Goal: Task Accomplishment & Management: Manage account settings

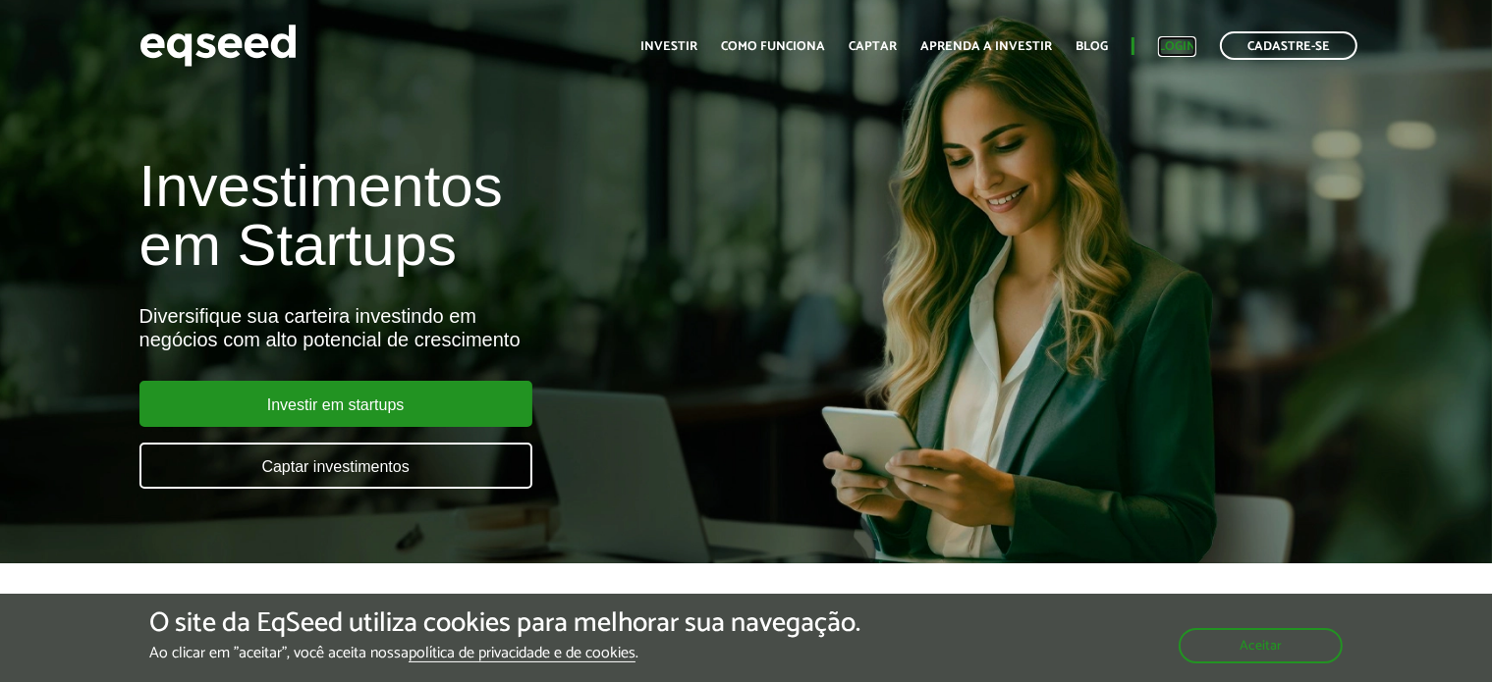
click at [1178, 48] on link "Login" at bounding box center [1177, 46] width 38 height 13
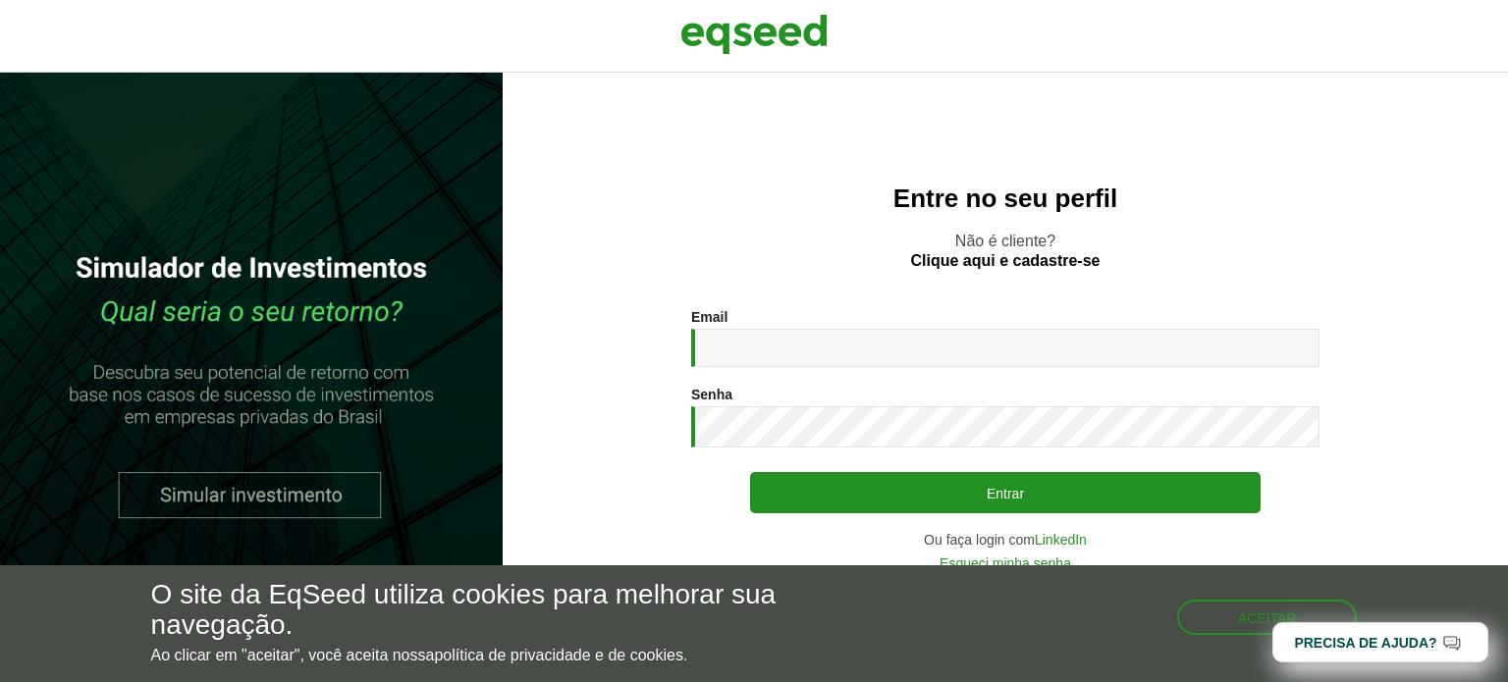
click at [857, 346] on input "Email *" at bounding box center [1005, 348] width 628 height 38
type input "**********"
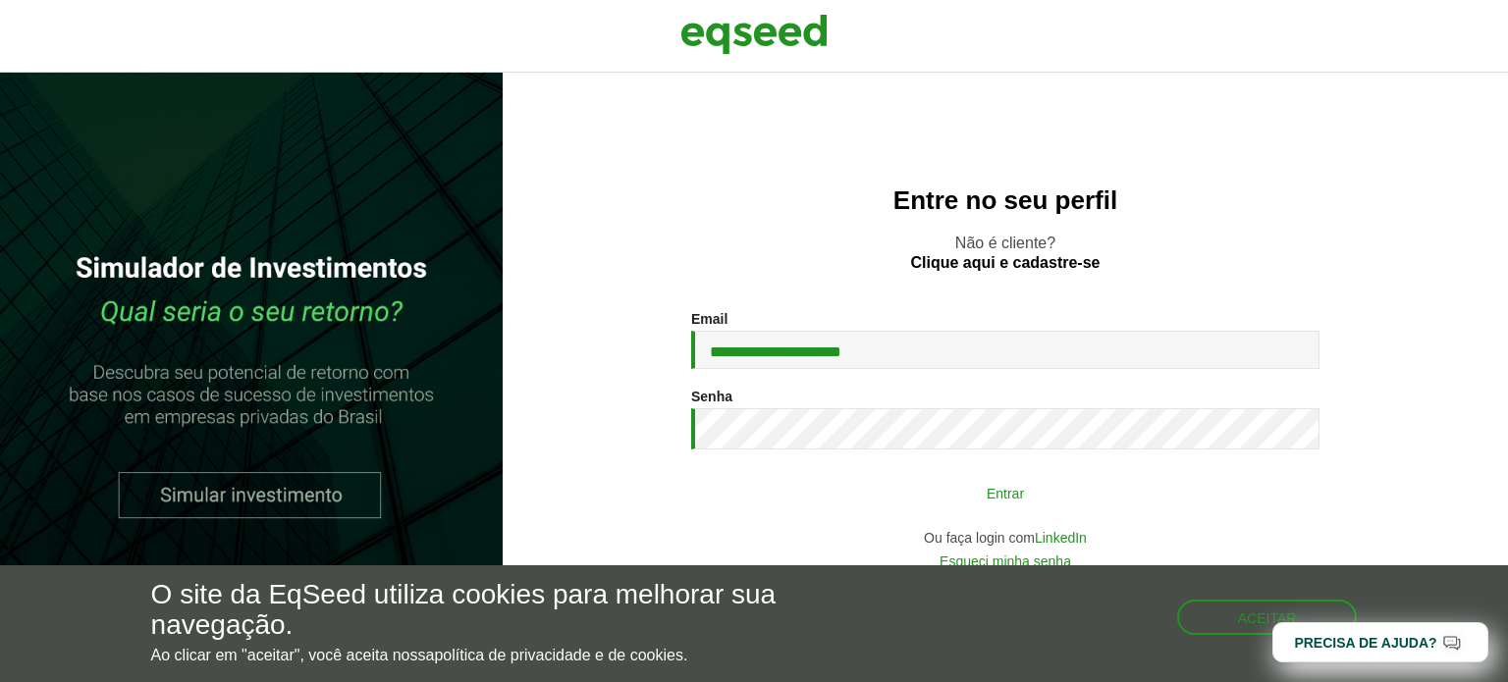
click at [894, 486] on button "Entrar" at bounding box center [1005, 492] width 511 height 37
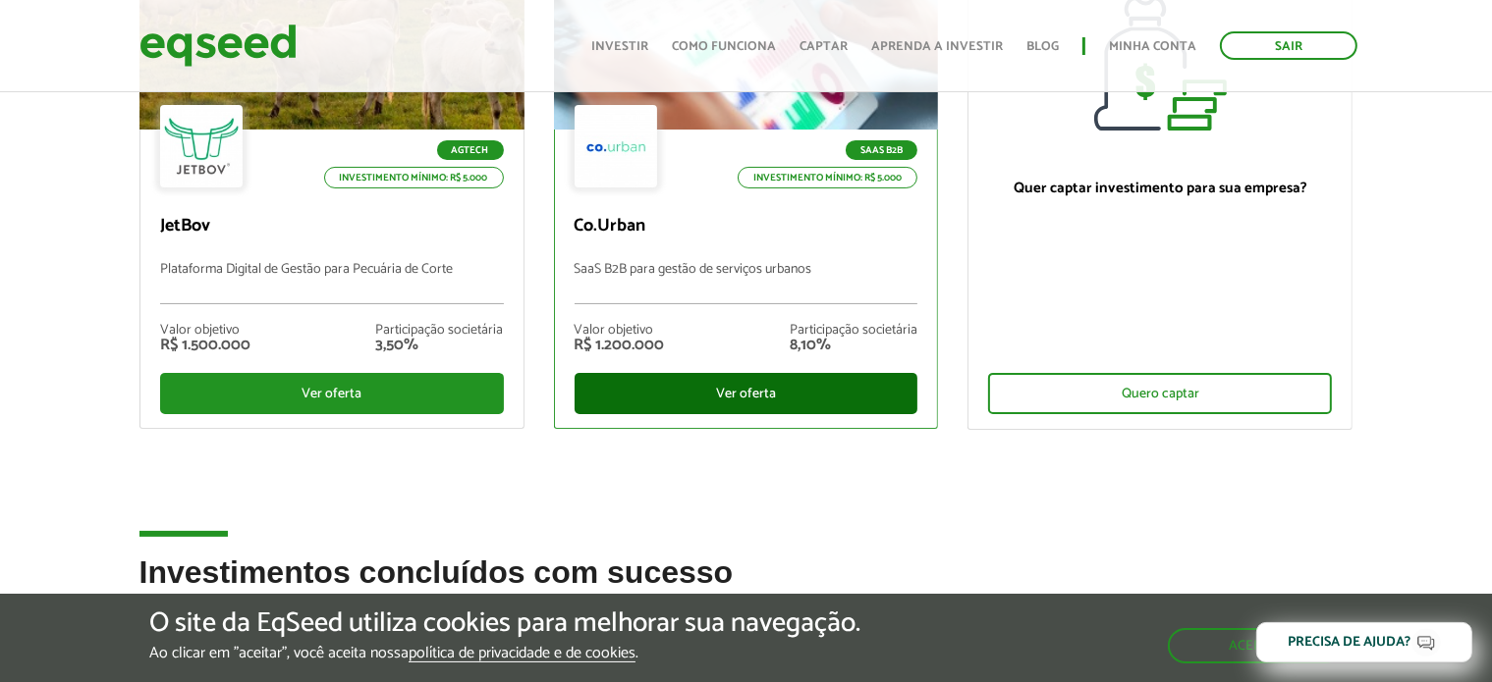
scroll to position [295, 0]
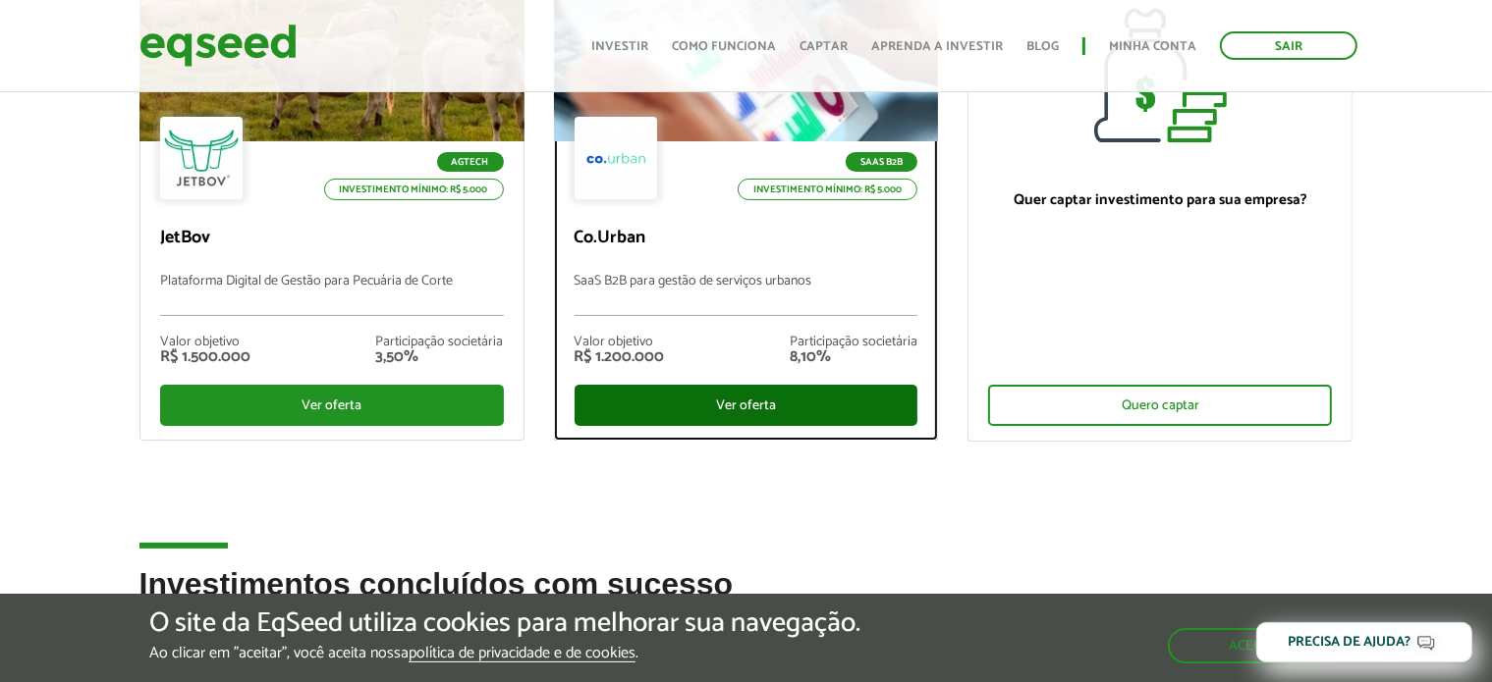
click at [690, 404] on div "Ver oferta" at bounding box center [746, 405] width 344 height 41
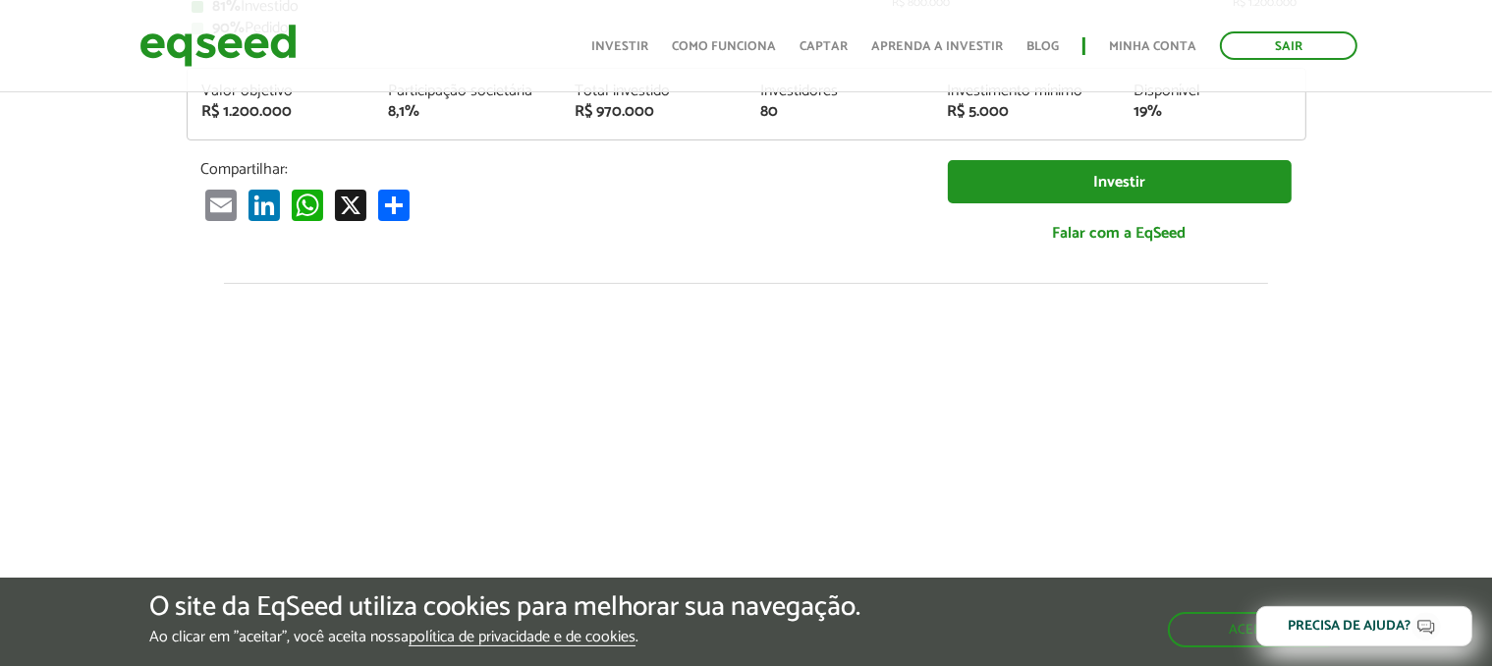
scroll to position [184, 0]
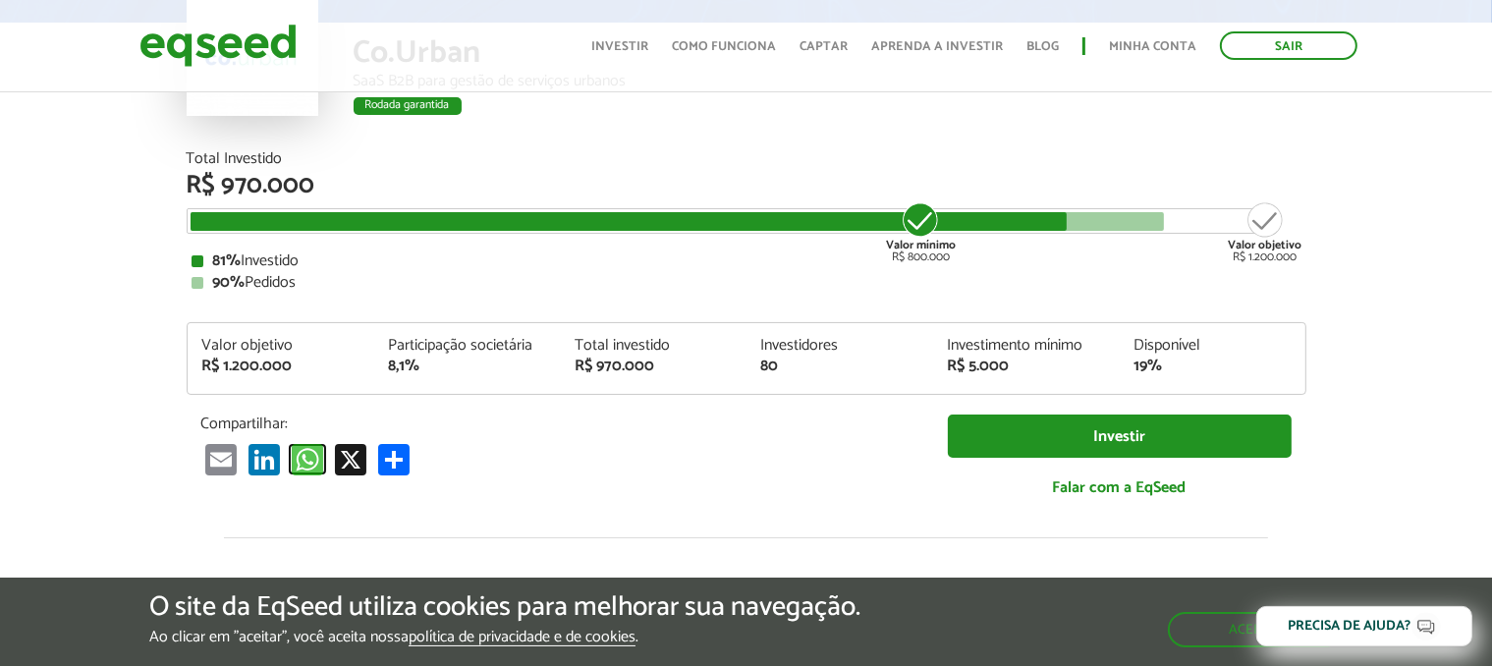
click at [299, 464] on link "WhatsApp" at bounding box center [307, 459] width 39 height 32
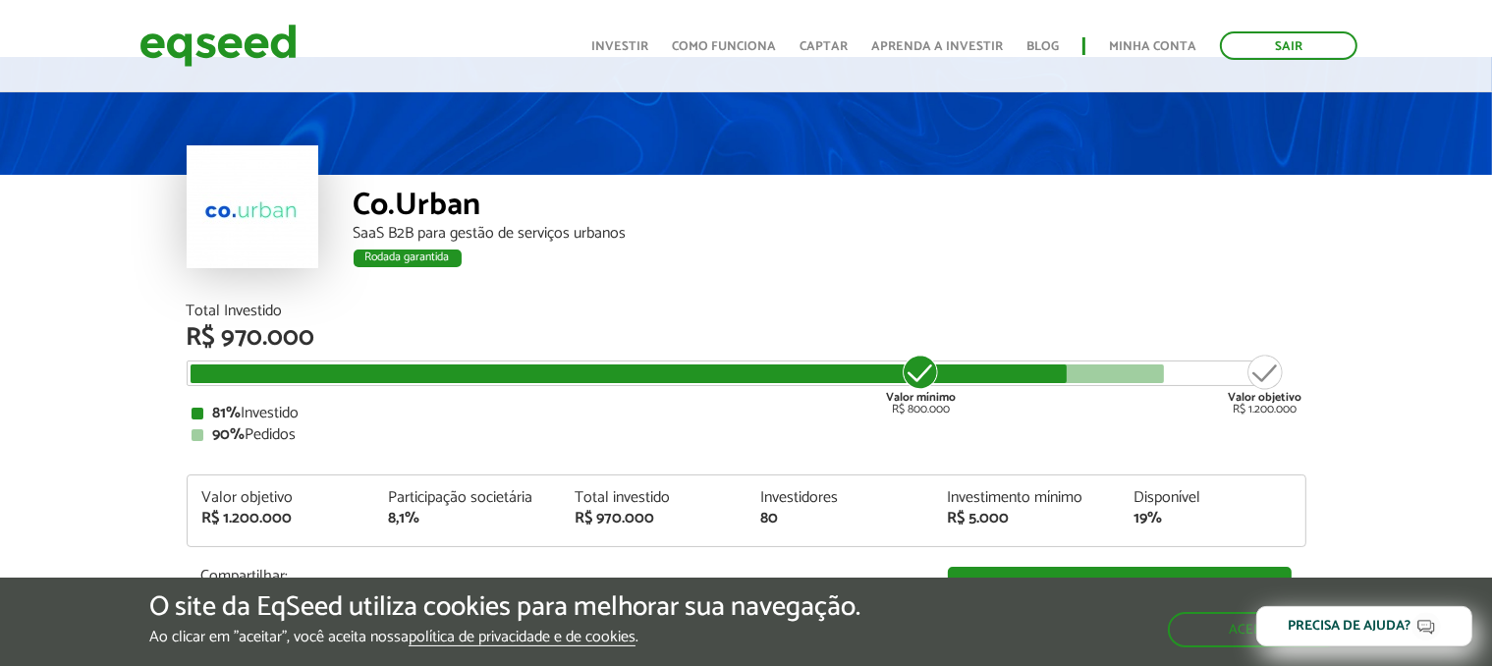
scroll to position [0, 0]
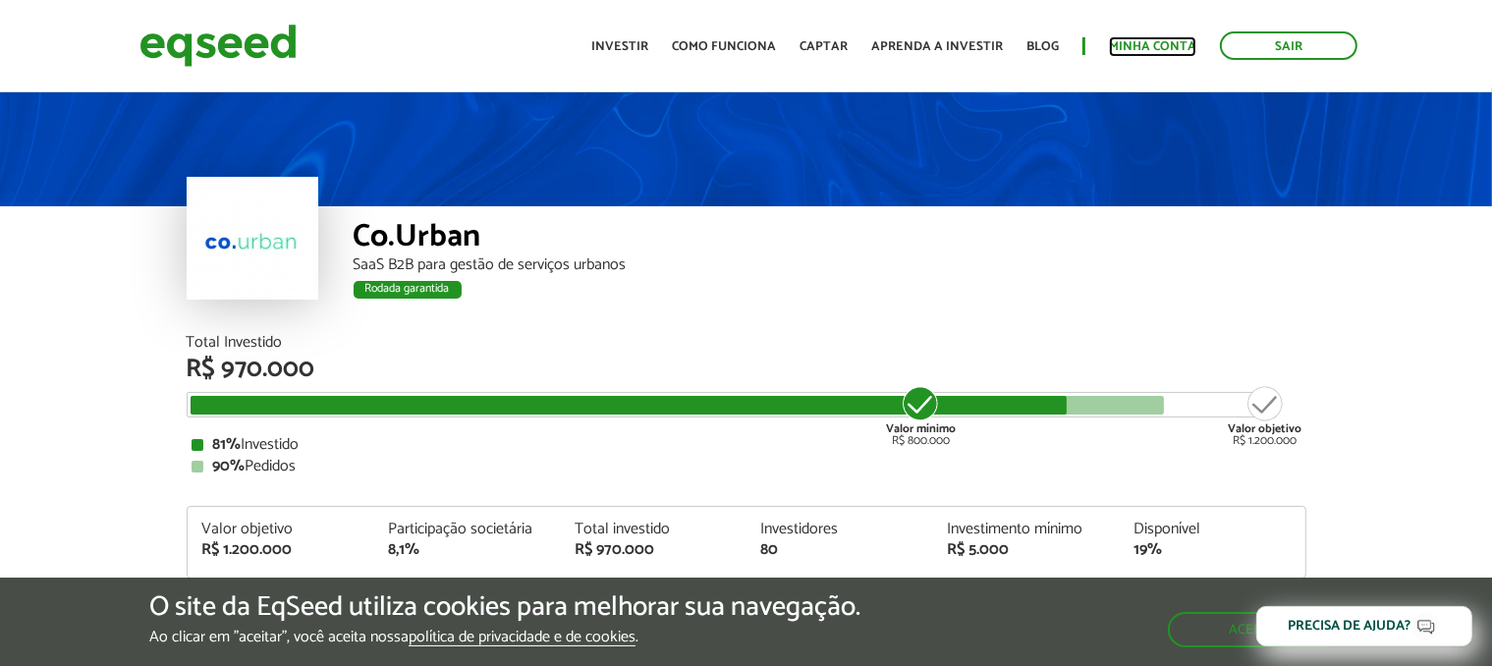
click at [1127, 50] on link "Minha conta" at bounding box center [1152, 46] width 87 height 13
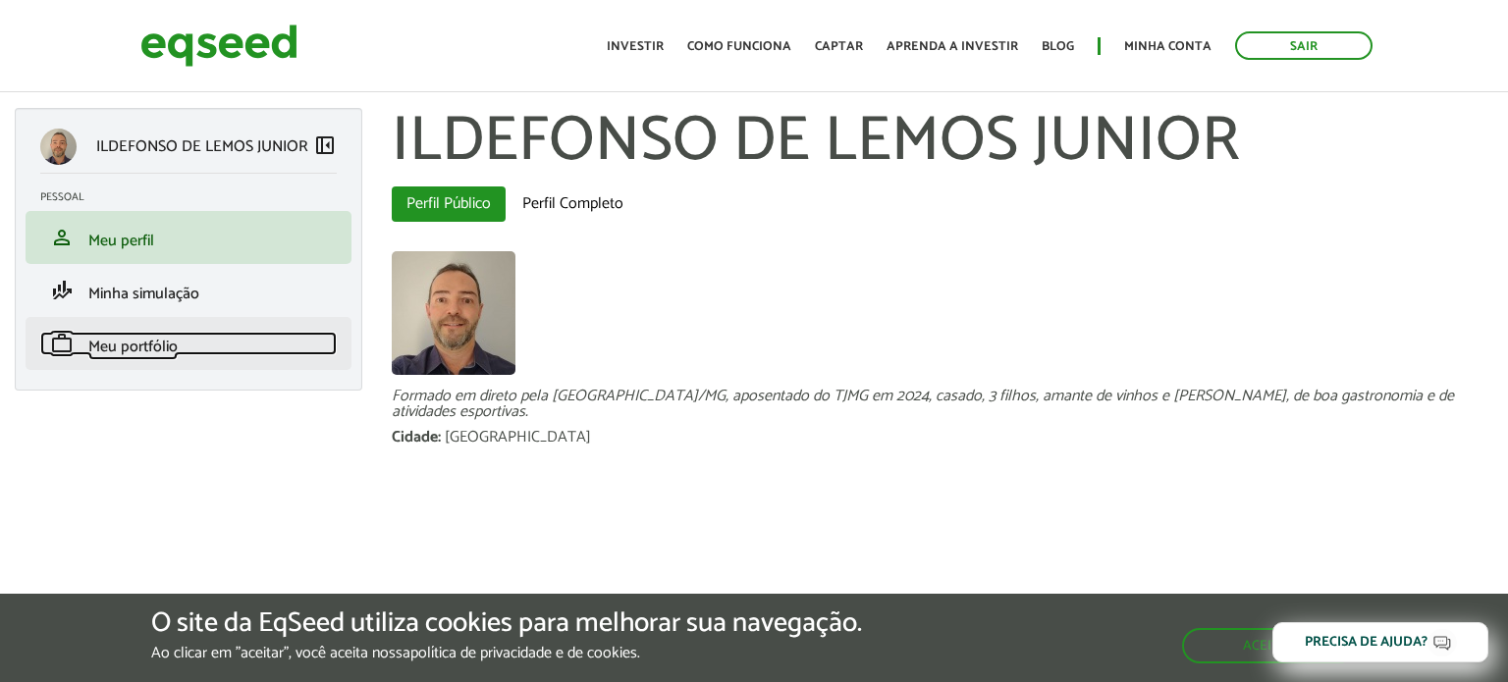
click at [170, 357] on span "Meu portfólio" at bounding box center [132, 347] width 89 height 27
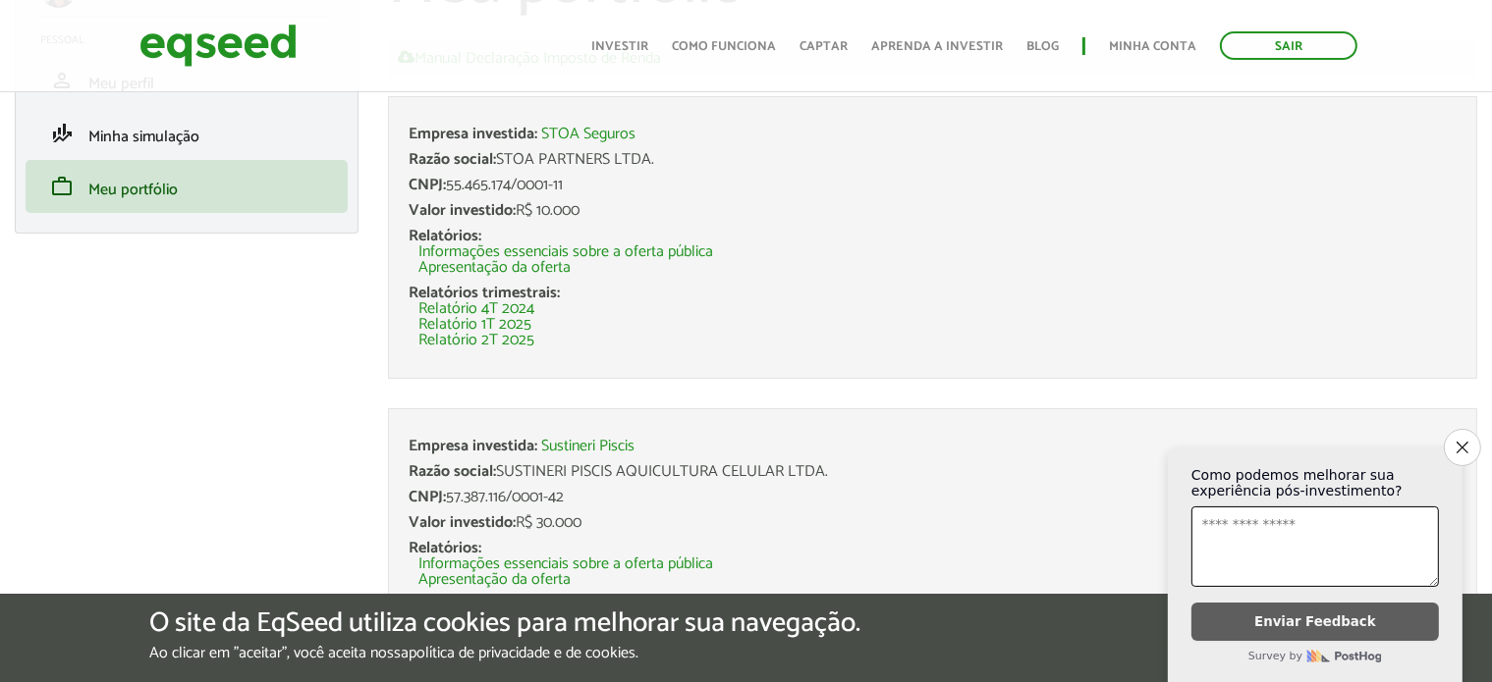
scroll to position [153, 0]
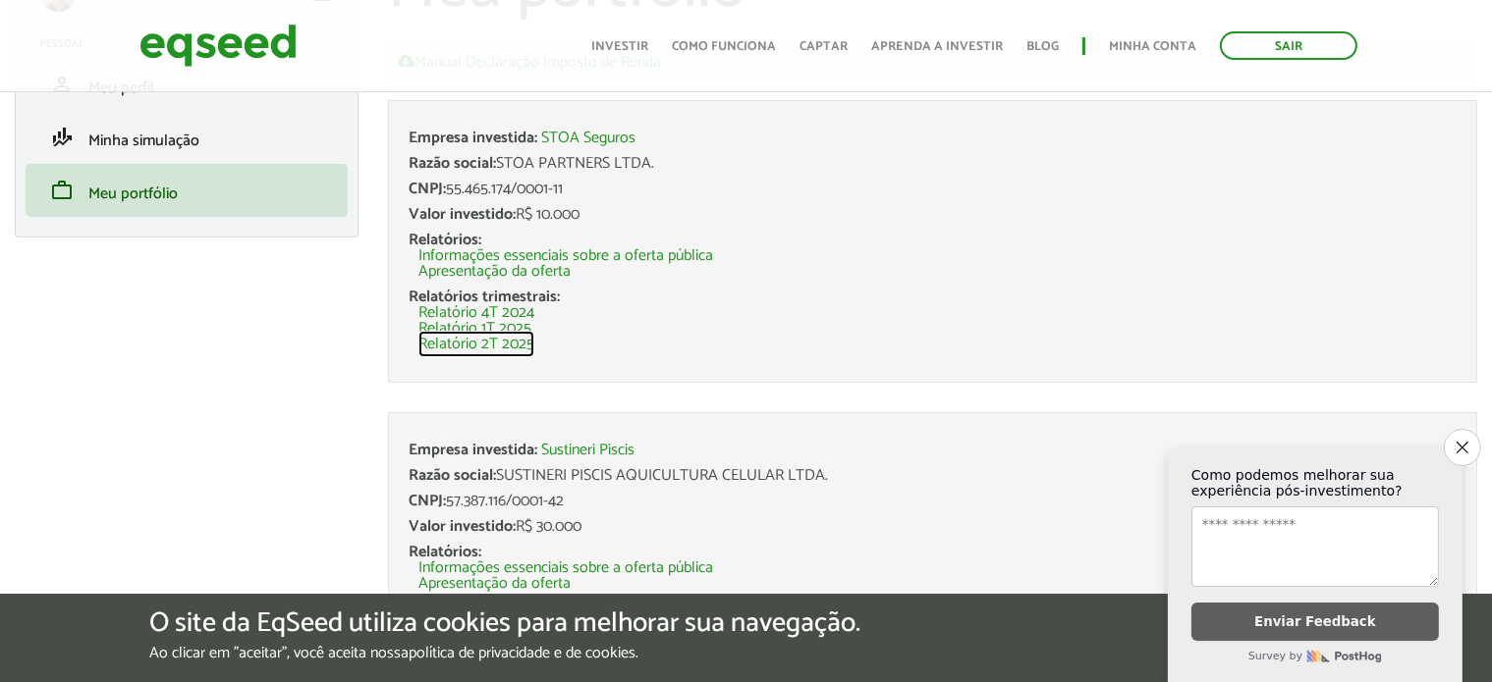
click at [515, 349] on link "Relatório 2T 2025" at bounding box center [476, 345] width 116 height 16
